Goal: Task Accomplishment & Management: Use online tool/utility

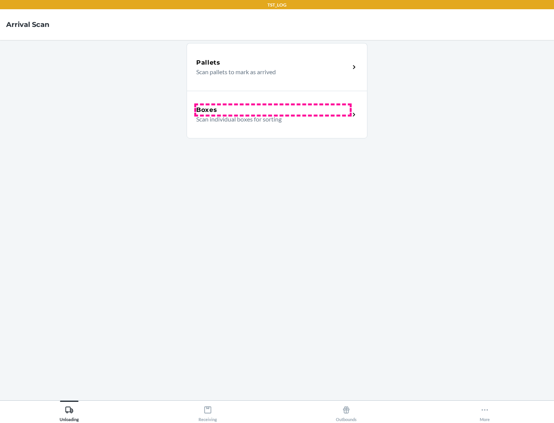
click at [273, 110] on div "Boxes" at bounding box center [272, 109] width 153 height 9
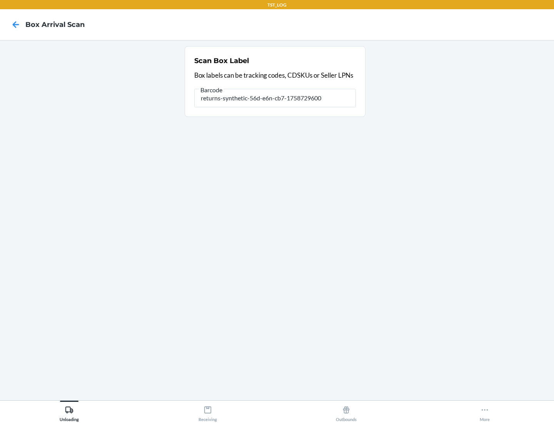
type input "returns-synthetic-56d-e6n-cb7-1758729600"
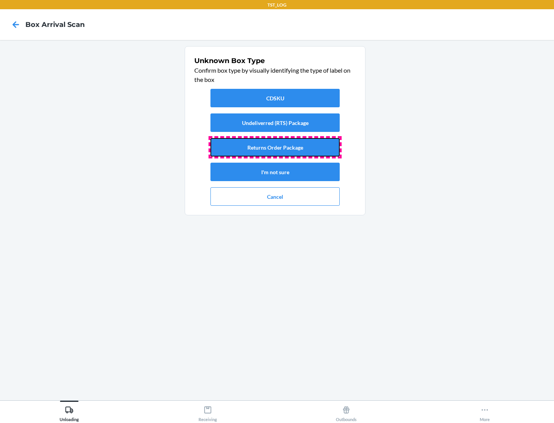
click at [275, 147] on button "Returns Order Package" at bounding box center [274, 147] width 129 height 18
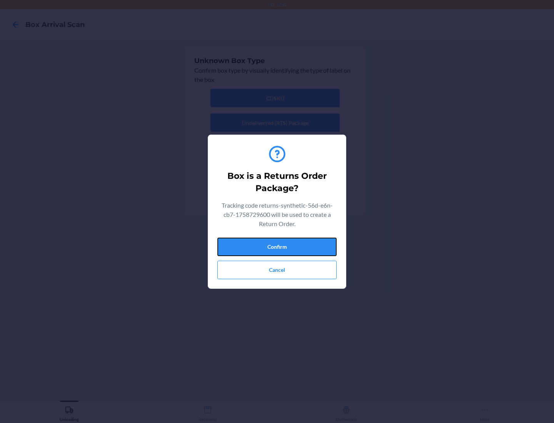
click at [277, 246] on button "Confirm" at bounding box center [276, 247] width 119 height 18
